Goal: Browse casually: Explore the website without a specific task or goal

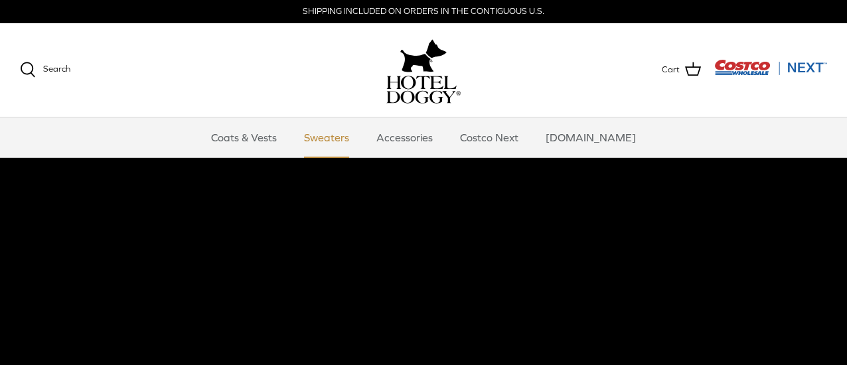
click at [356, 135] on link "Sweaters" at bounding box center [326, 138] width 69 height 40
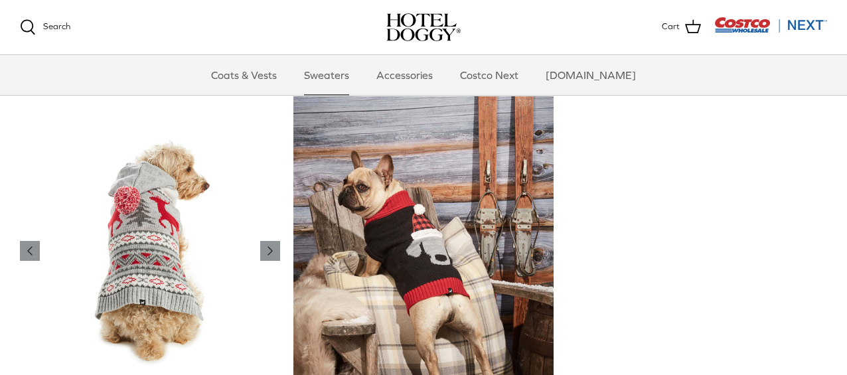
scroll to position [265, 0]
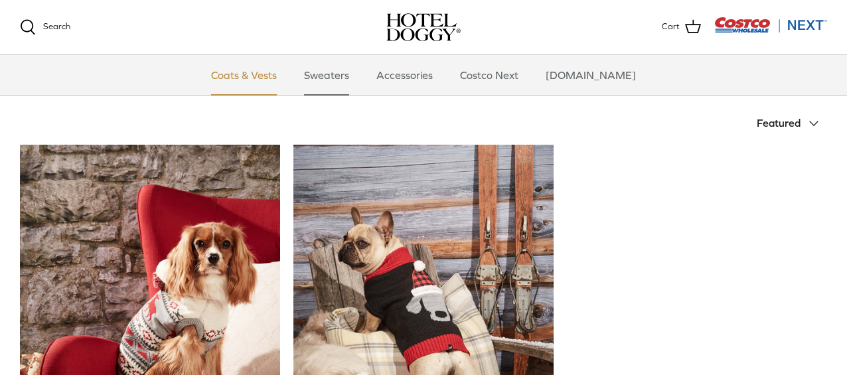
click at [256, 78] on link "Coats & Vests" at bounding box center [244, 75] width 90 height 40
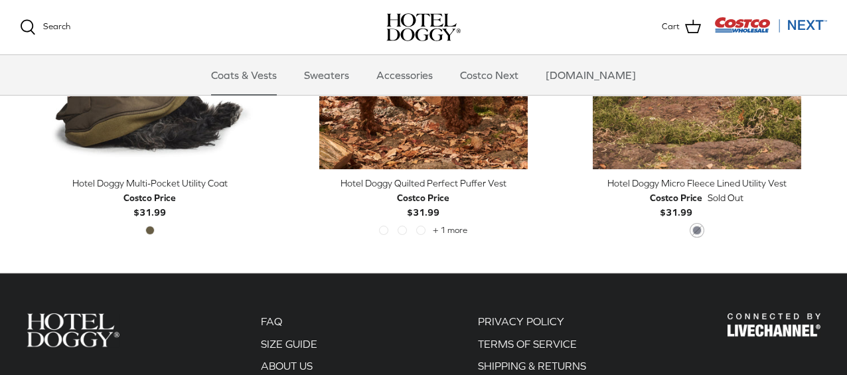
scroll to position [2655, 0]
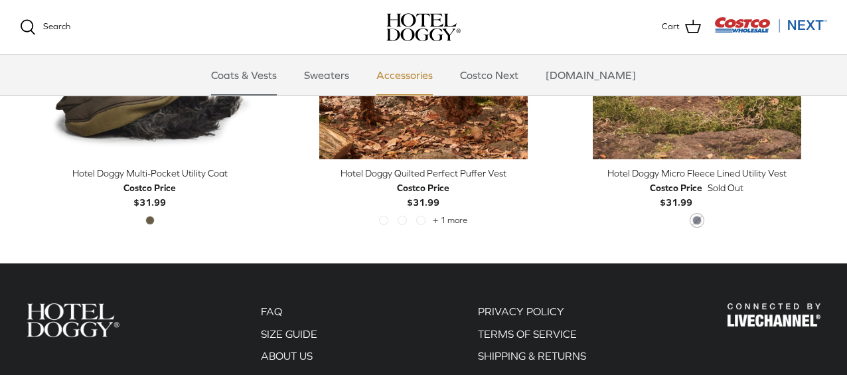
click at [414, 76] on link "Accessories" at bounding box center [405, 75] width 80 height 40
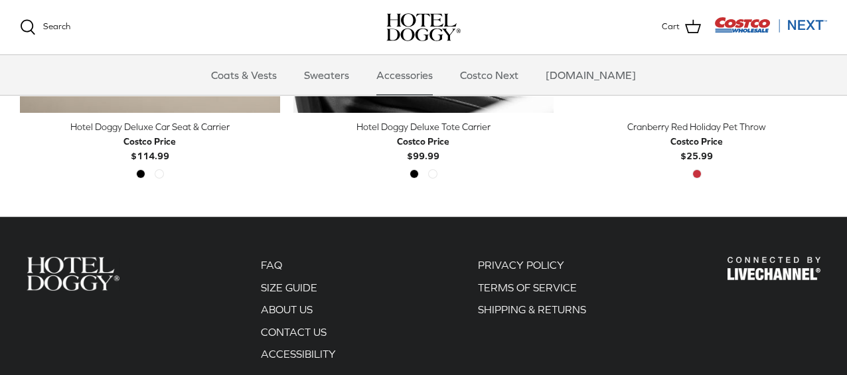
scroll to position [663, 0]
